Goal: Transaction & Acquisition: Book appointment/travel/reservation

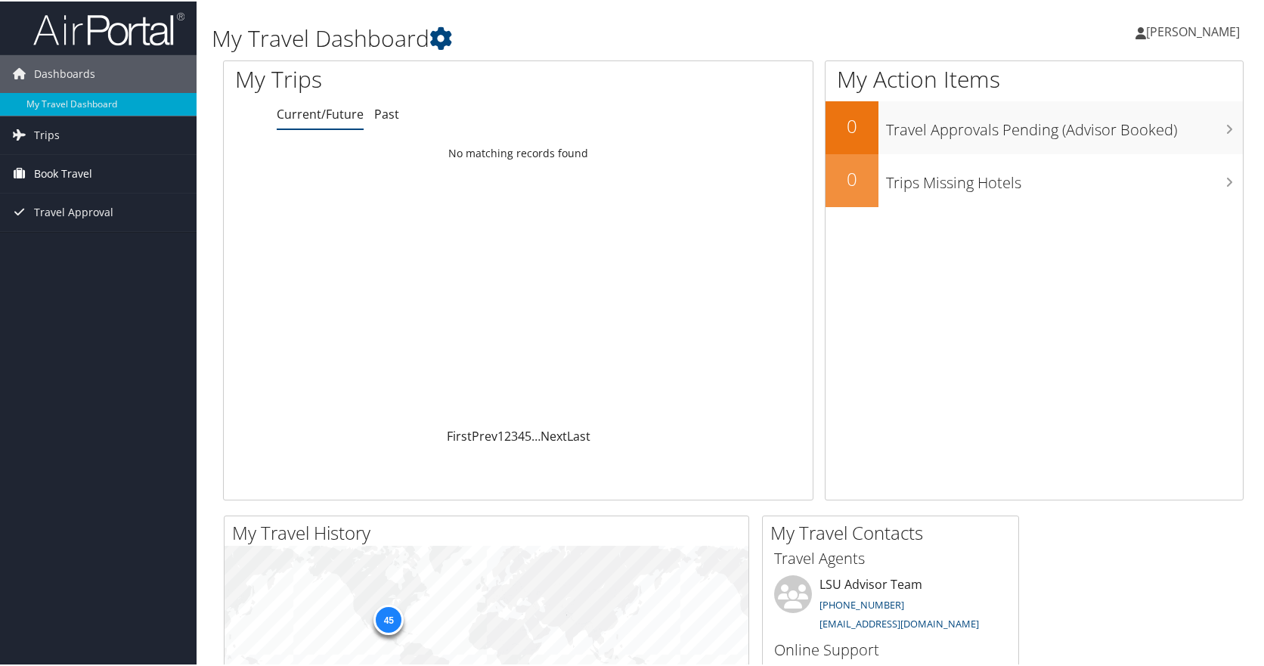
click at [56, 168] on span "Book Travel" at bounding box center [63, 173] width 58 height 38
click at [63, 227] on link "Book/Manage Online Trips" at bounding box center [98, 225] width 197 height 23
